Goal: Task Accomplishment & Management: Manage account settings

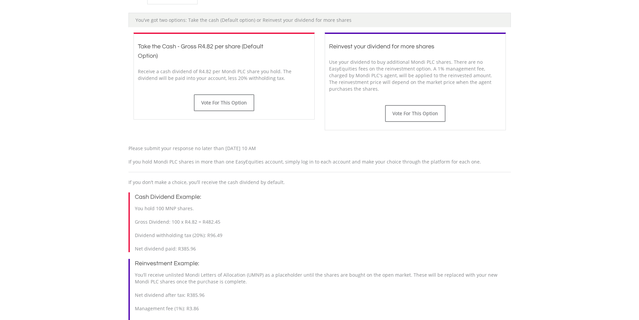
scroll to position [201, 0]
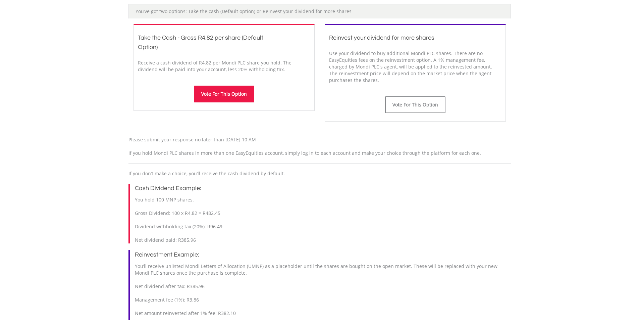
click at [222, 94] on button "Vote For This Option" at bounding box center [224, 94] width 60 height 17
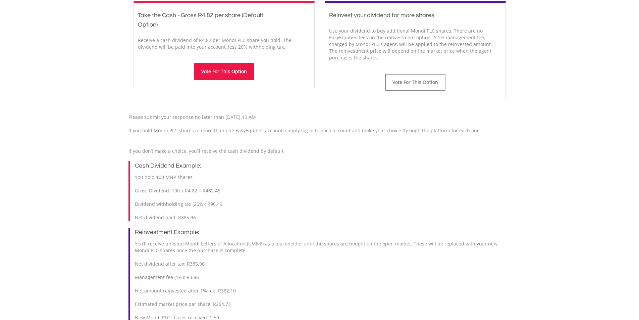
scroll to position [235, 0]
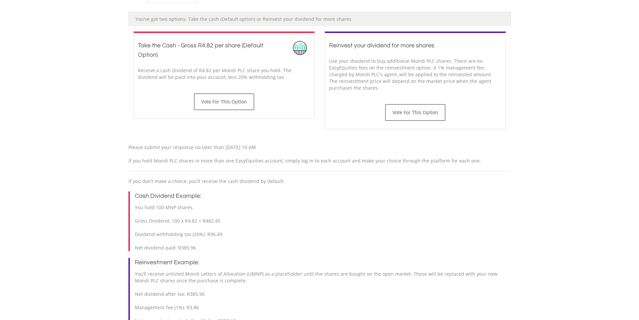
scroll to position [225, 0]
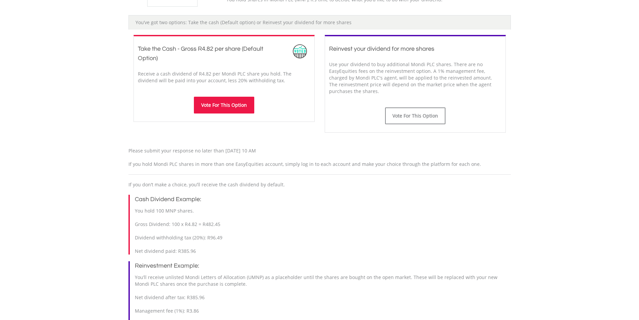
click at [223, 106] on button "Vote For This Option" at bounding box center [224, 105] width 60 height 17
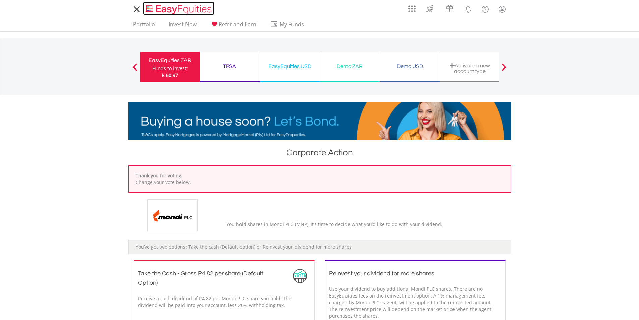
click at [158, 9] on img "Home page" at bounding box center [179, 9] width 70 height 11
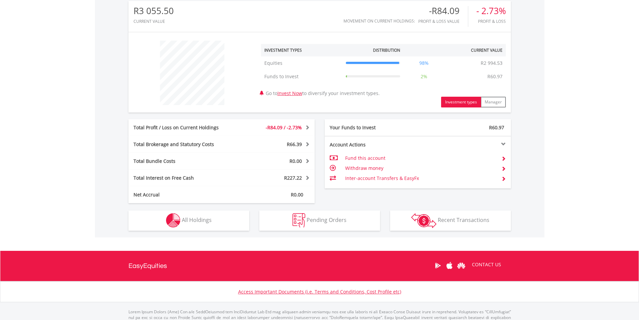
scroll to position [248, 0]
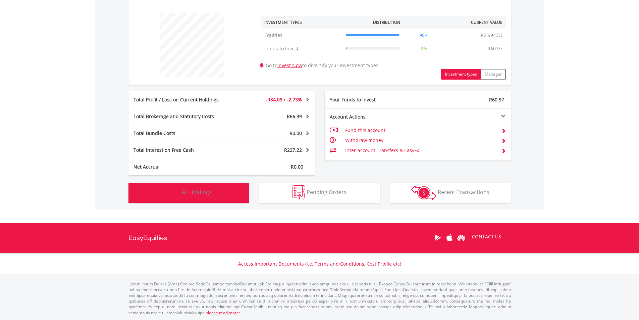
click at [198, 189] on span "All Holdings" at bounding box center [197, 191] width 30 height 7
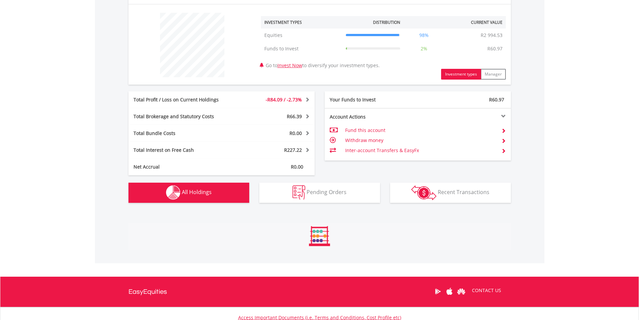
scroll to position [355, 0]
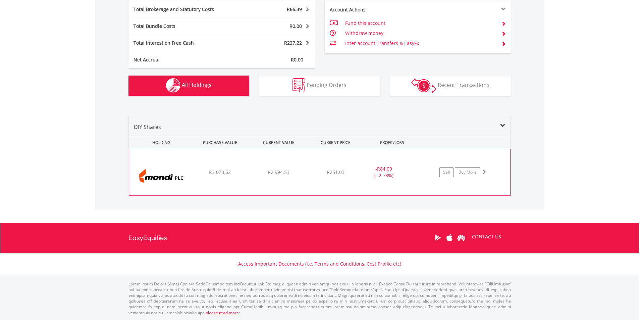
click at [212, 173] on span "R3 078.62" at bounding box center [220, 172] width 22 height 6
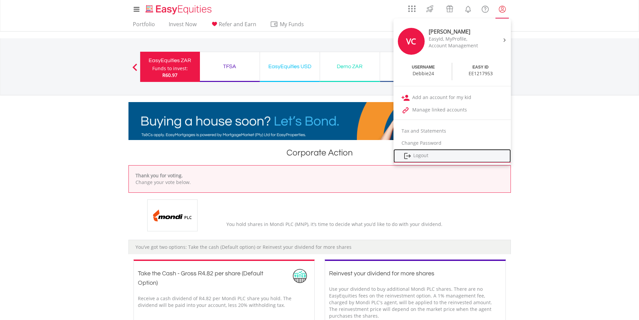
click at [419, 152] on link "Logout" at bounding box center [452, 156] width 117 height 14
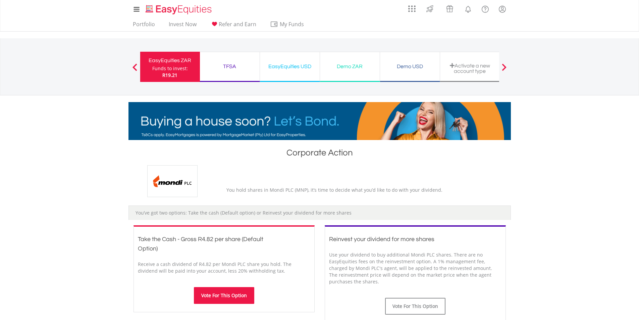
click at [228, 292] on button "Vote For This Option" at bounding box center [224, 295] width 60 height 17
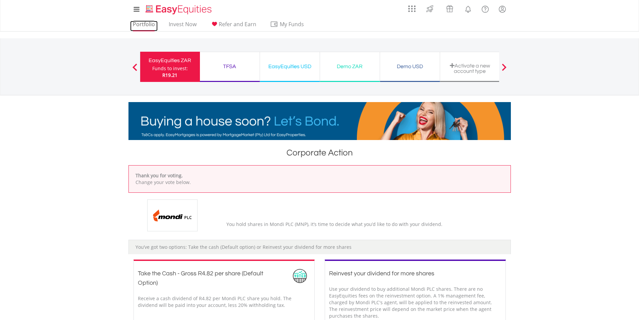
click at [151, 22] on link "Portfolio" at bounding box center [144, 26] width 28 height 10
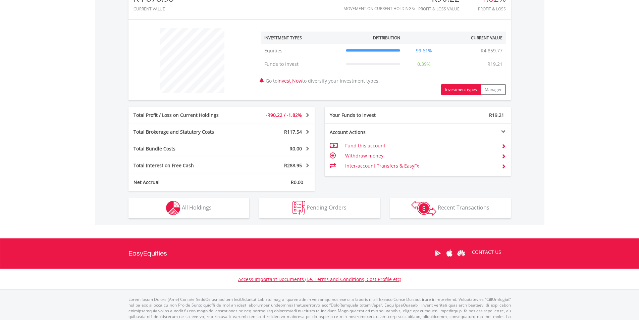
scroll to position [248, 0]
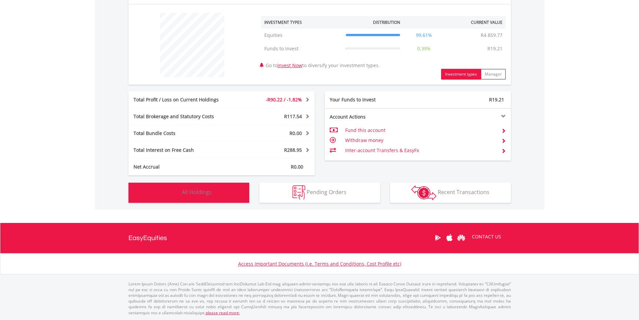
click at [193, 190] on span "All Holdings" at bounding box center [197, 191] width 30 height 7
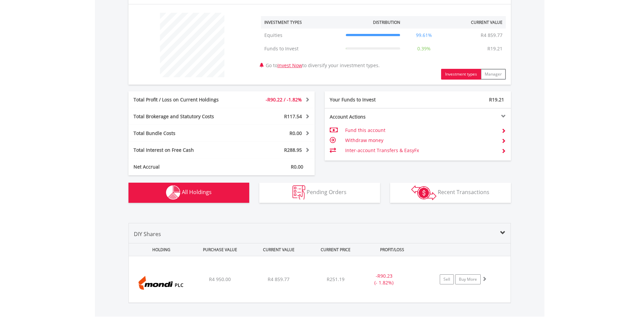
scroll to position [343, 0]
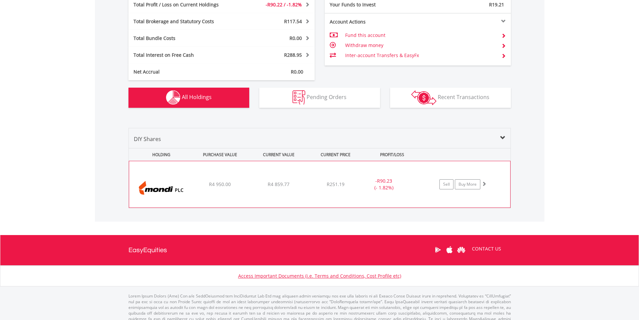
click at [142, 185] on img at bounding box center [162, 187] width 58 height 36
